Goal: Transaction & Acquisition: Purchase product/service

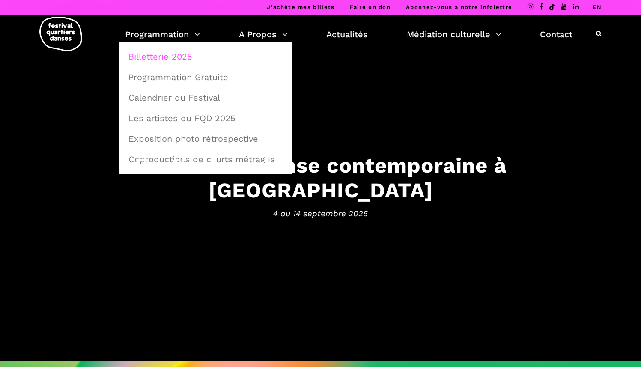
click at [178, 59] on link "Billetterie 2025" at bounding box center [205, 57] width 164 height 20
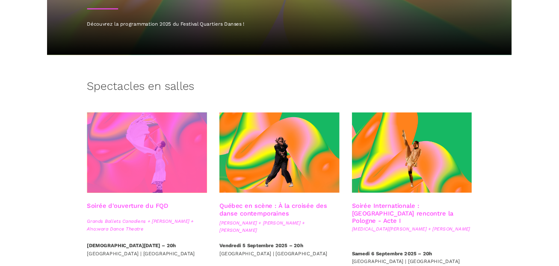
scroll to position [128, 0]
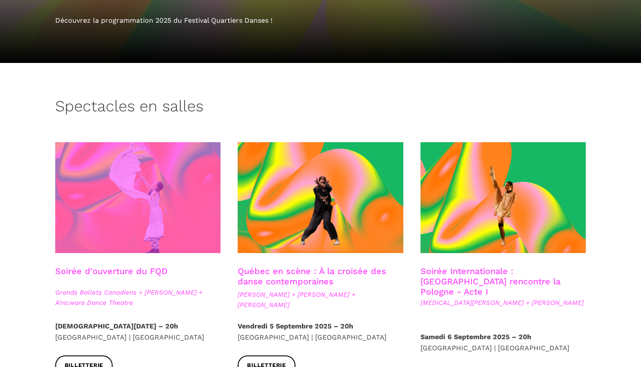
click at [154, 207] on span at bounding box center [138, 197] width 166 height 111
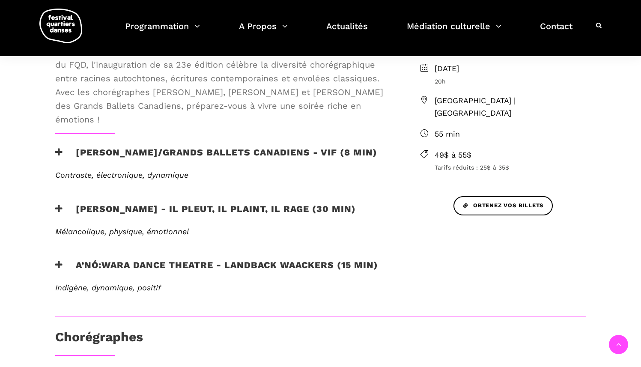
scroll to position [292, 0]
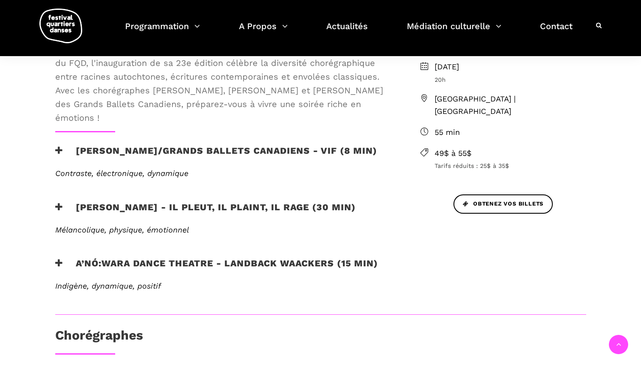
click at [59, 264] on icon at bounding box center [59, 262] width 8 height 9
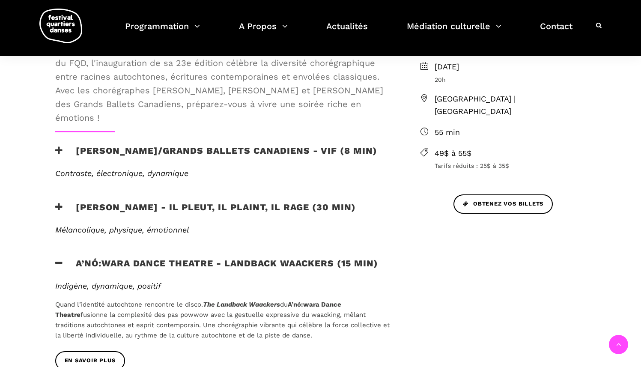
click at [59, 264] on icon at bounding box center [59, 262] width 8 height 9
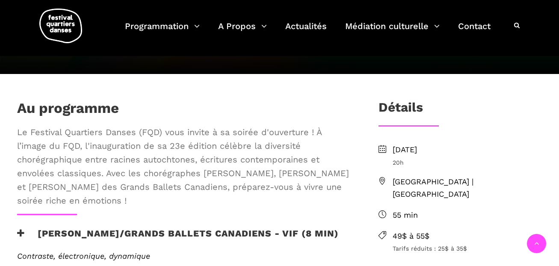
scroll to position [203, 0]
